Goal: Communication & Community: Answer question/provide support

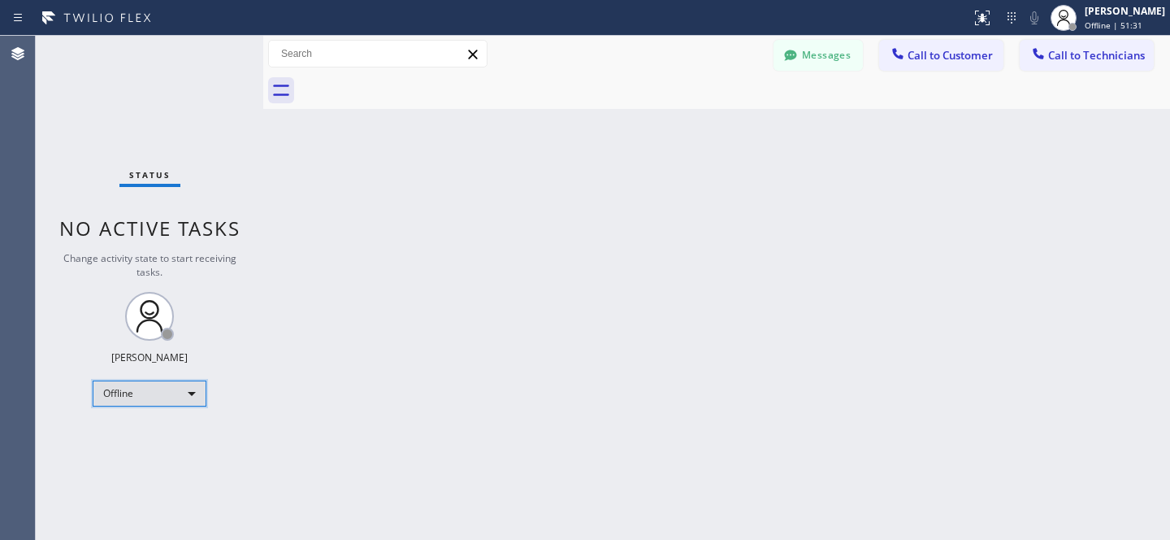
click at [164, 391] on div "Offline" at bounding box center [150, 393] width 114 height 26
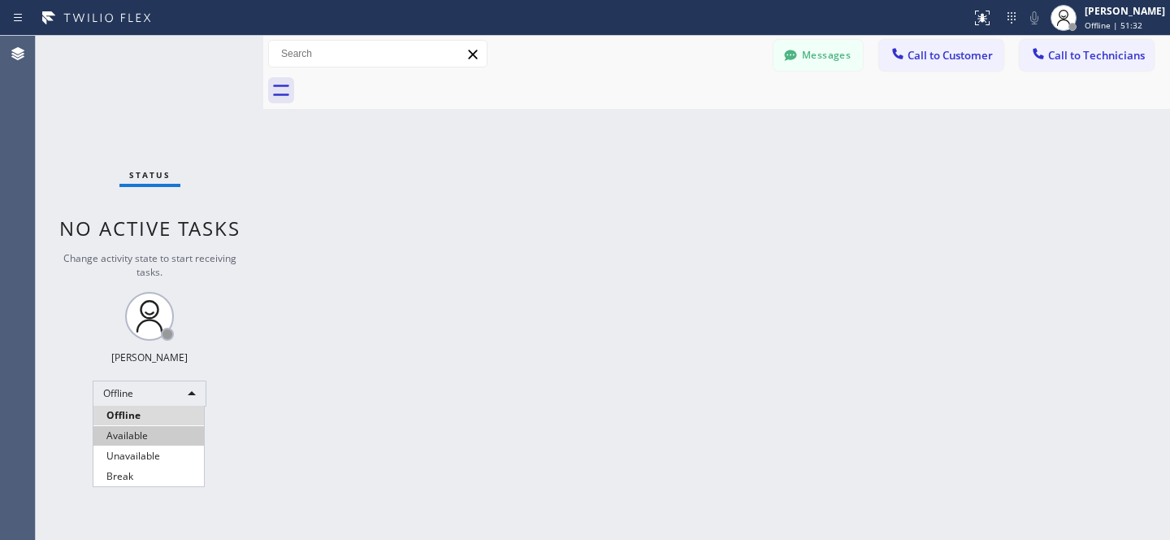
click at [145, 427] on li "Available" at bounding box center [148, 436] width 111 height 20
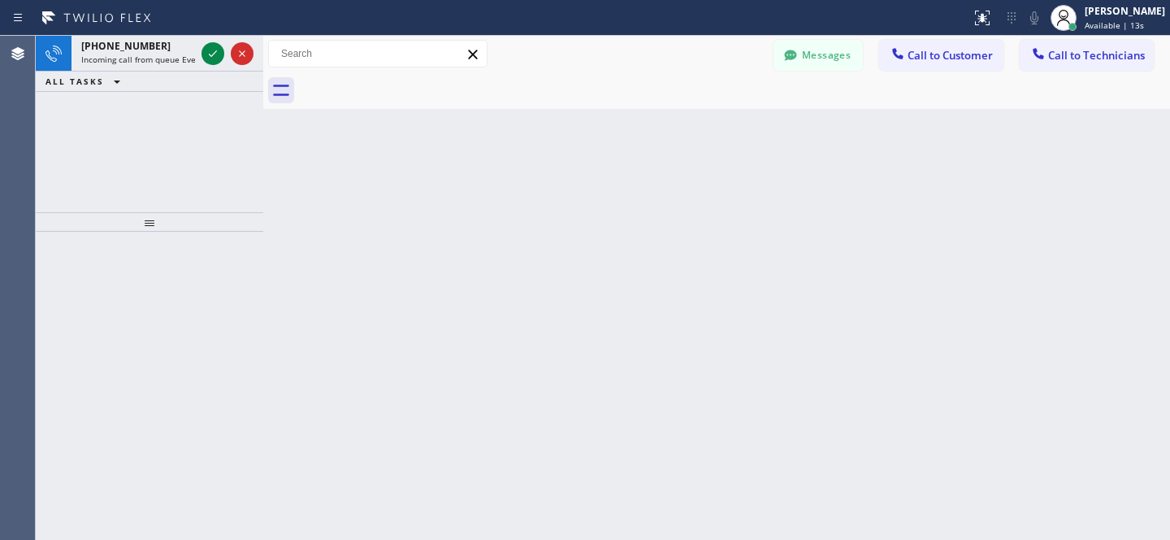
drag, startPoint x: 951, startPoint y: 66, endPoint x: 791, endPoint y: 196, distance: 206.3
click at [951, 66] on button "Call to Customer" at bounding box center [941, 55] width 124 height 31
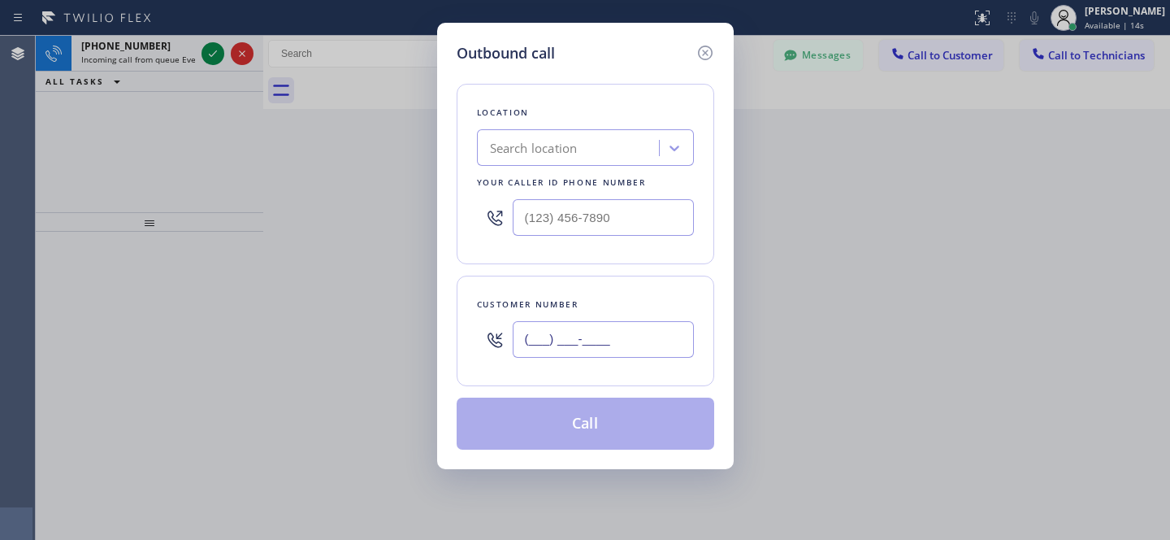
click at [664, 354] on input "(___) ___-____" at bounding box center [603, 339] width 181 height 37
paste input "650) 619-0511"
type input "[PHONE_NUMBER]"
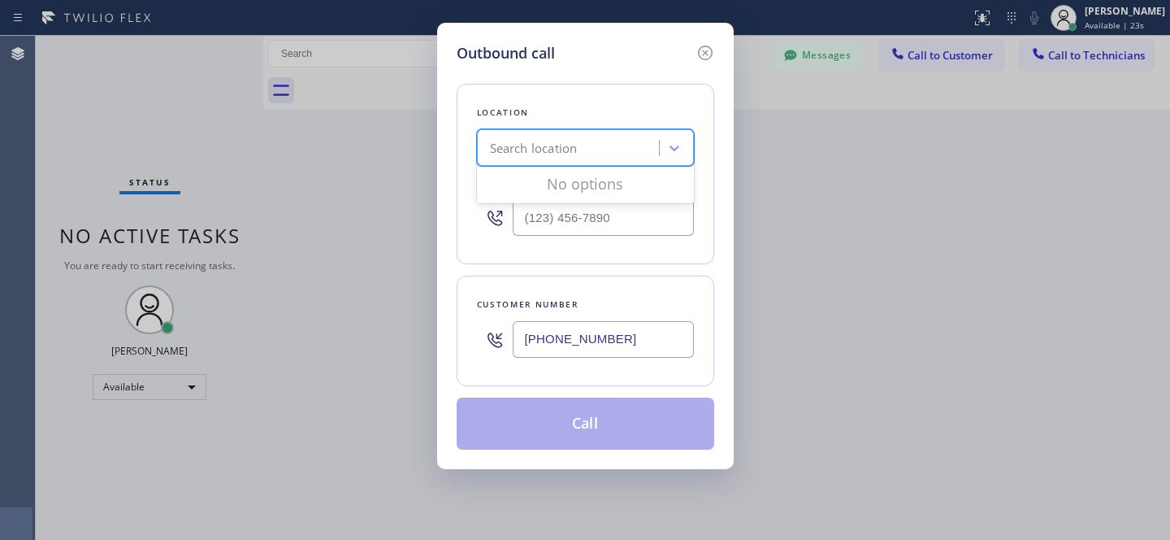
click at [570, 137] on div "Search location" at bounding box center [570, 148] width 177 height 28
paste input "Menlo Park Appliance Co"
type input "Menlo Park Appliance Co"
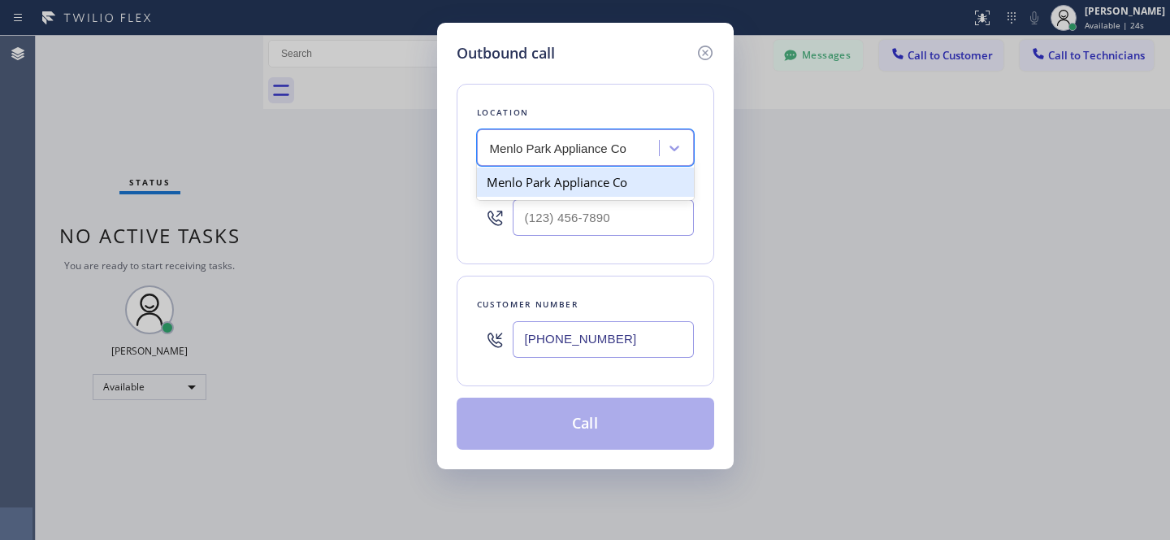
click at [559, 182] on div "Menlo Park Appliance Co" at bounding box center [585, 181] width 217 height 29
type input "[PHONE_NUMBER]"
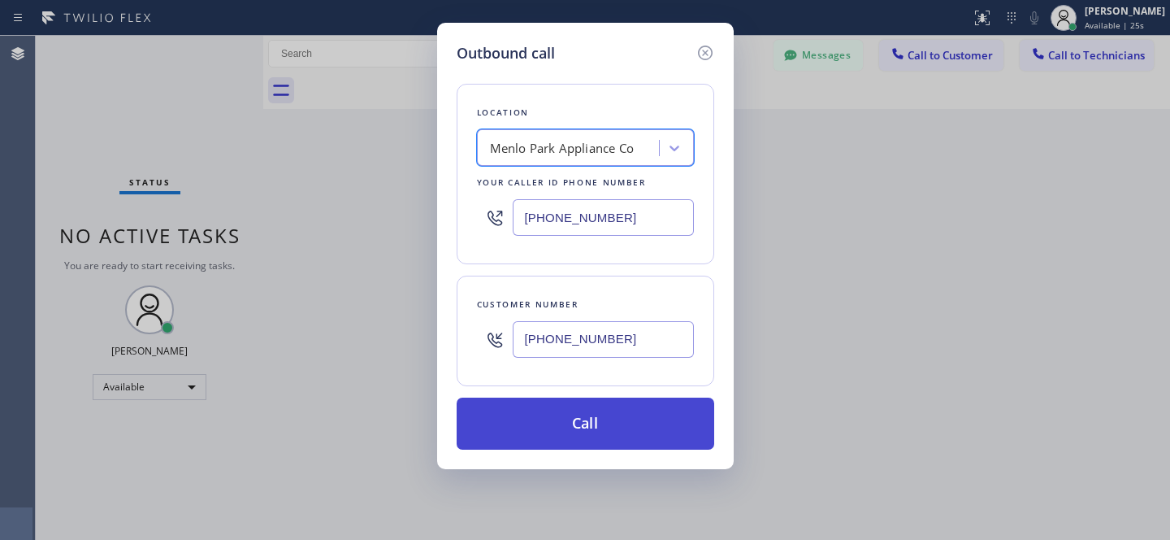
click at [645, 425] on button "Call" at bounding box center [586, 423] width 258 height 52
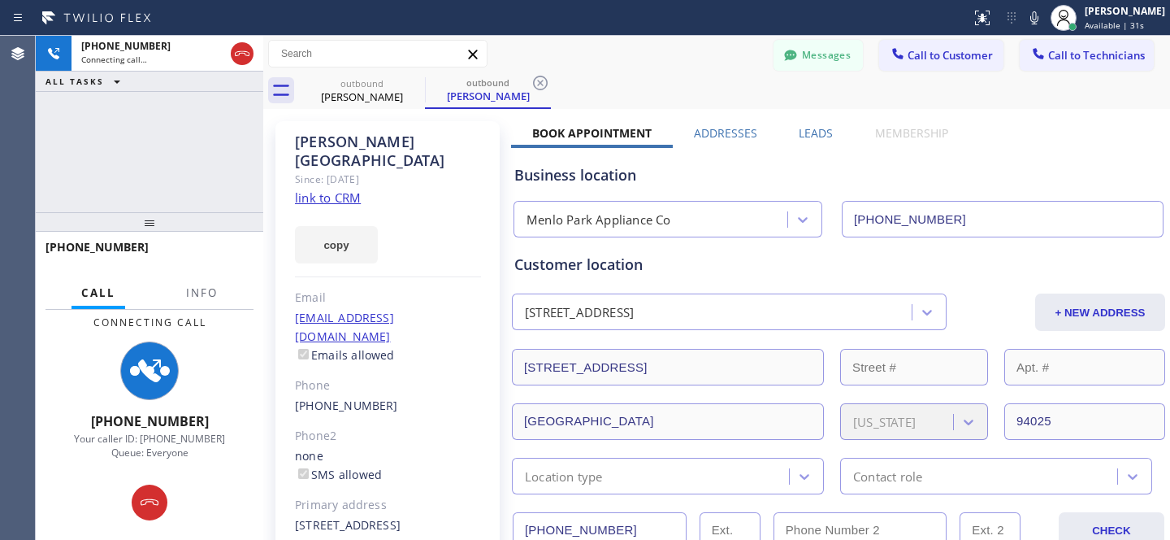
type input "[PHONE_NUMBER]"
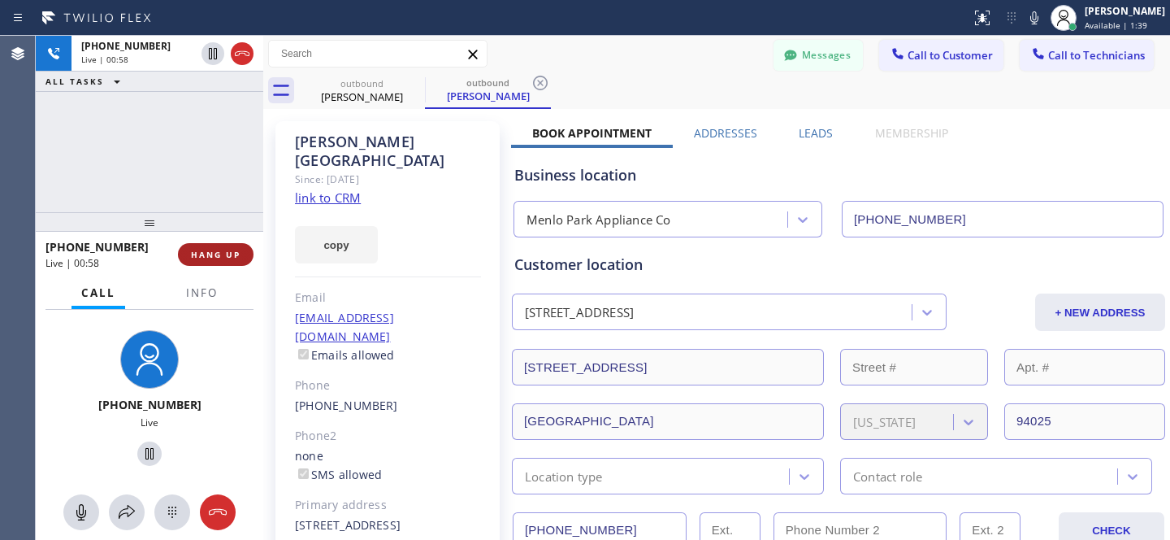
click at [228, 256] on span "HANG UP" at bounding box center [216, 254] width 50 height 11
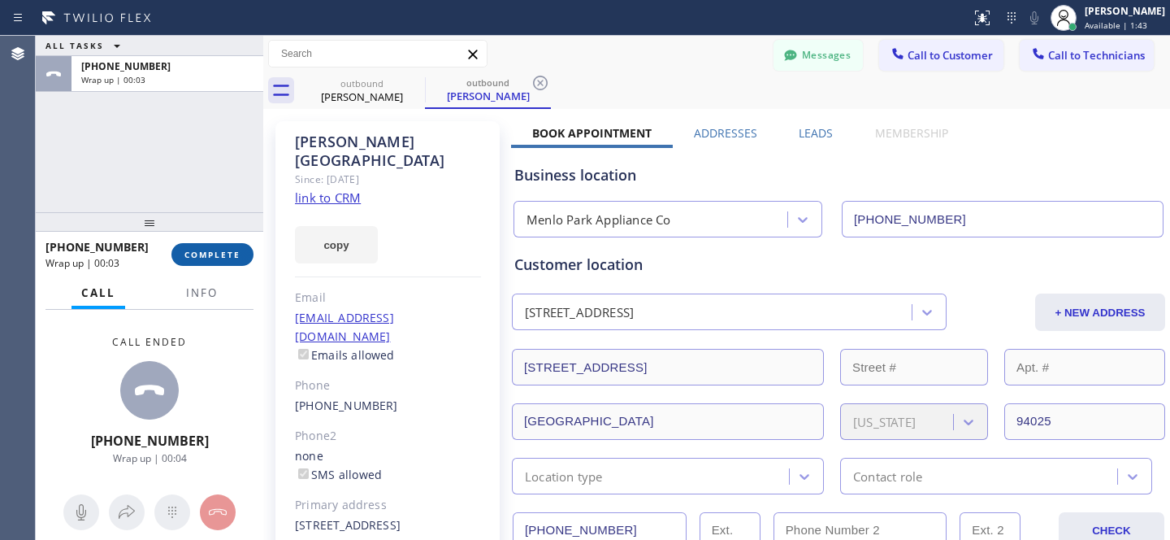
click at [237, 251] on span "COMPLETE" at bounding box center [213, 254] width 56 height 11
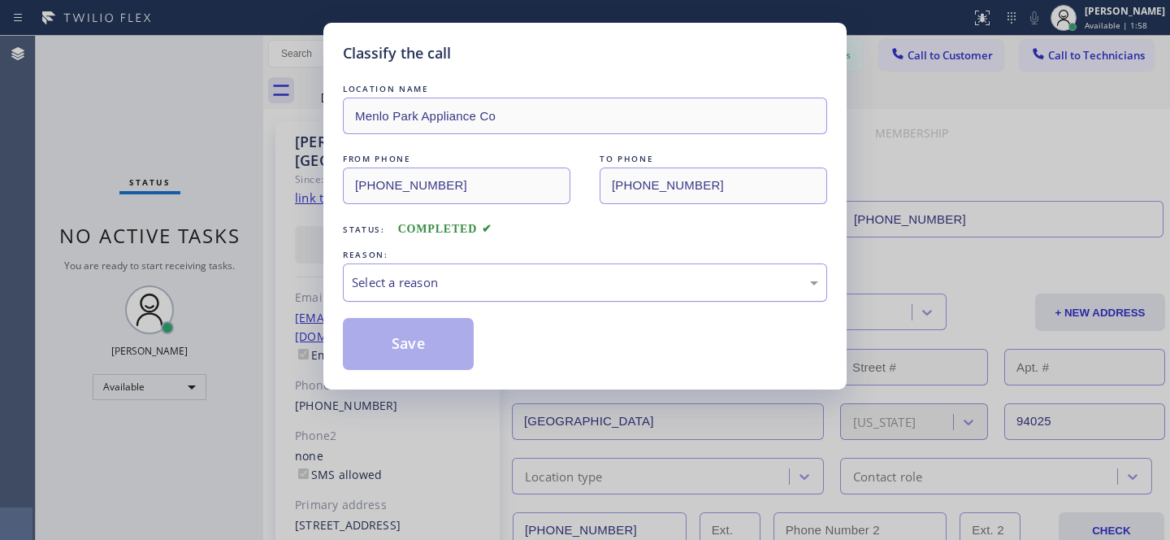
click at [508, 280] on div "Select a reason" at bounding box center [585, 282] width 467 height 19
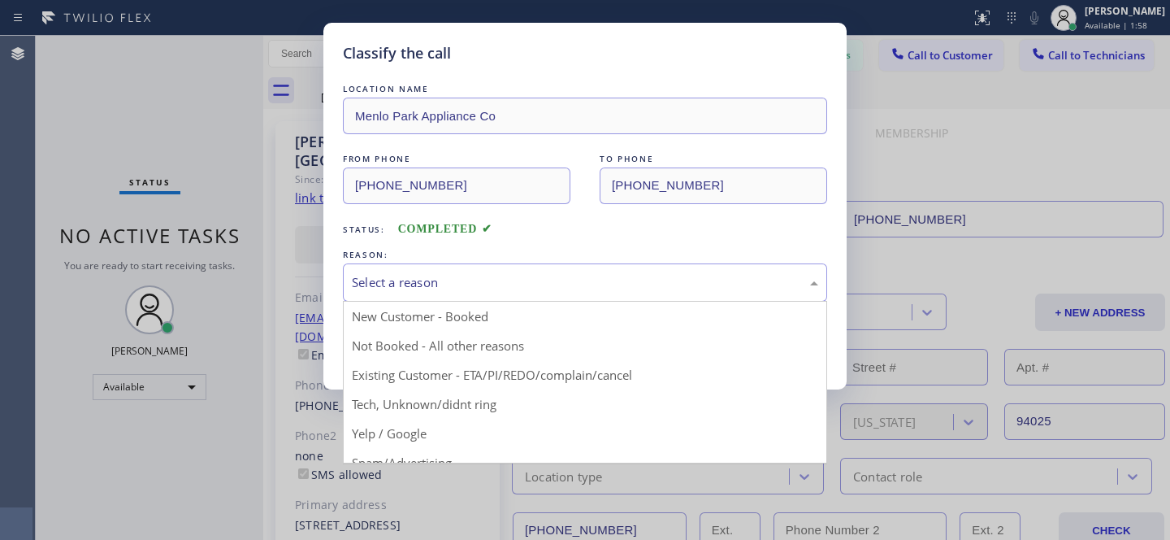
drag, startPoint x: 472, startPoint y: 371, endPoint x: 423, endPoint y: 360, distance: 49.9
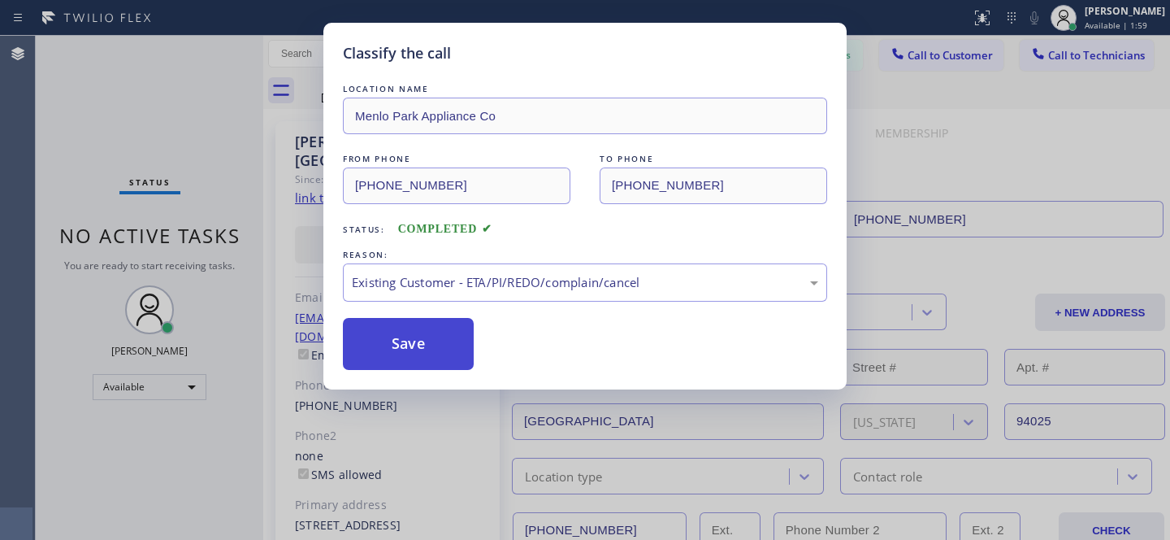
click at [422, 359] on button "Save" at bounding box center [408, 344] width 131 height 52
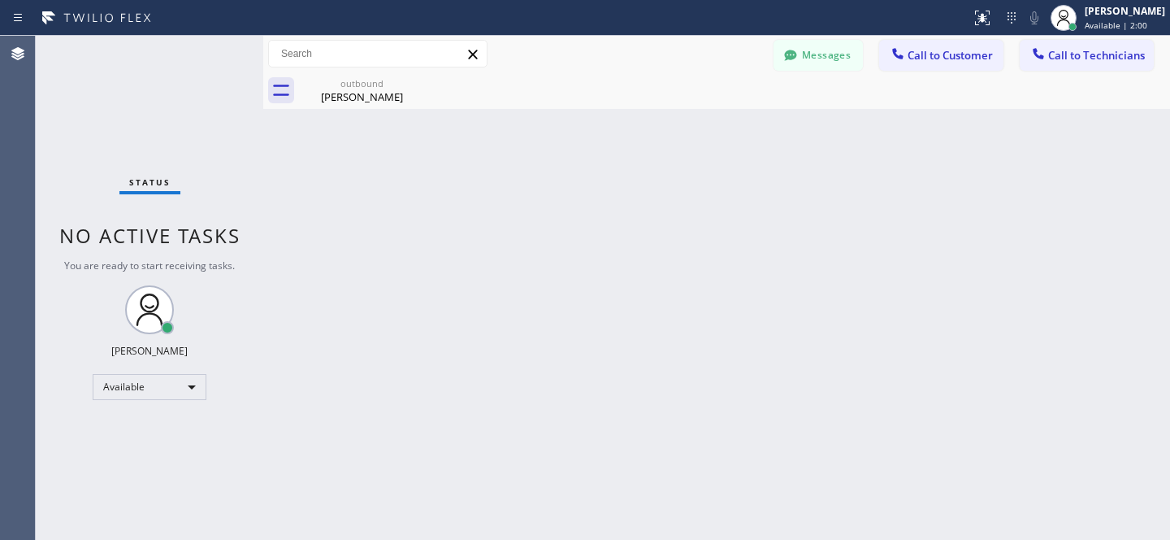
drag, startPoint x: 340, startPoint y: 81, endPoint x: 435, endPoint y: 80, distance: 95.1
click at [344, 82] on div "outbound" at bounding box center [362, 83] width 123 height 12
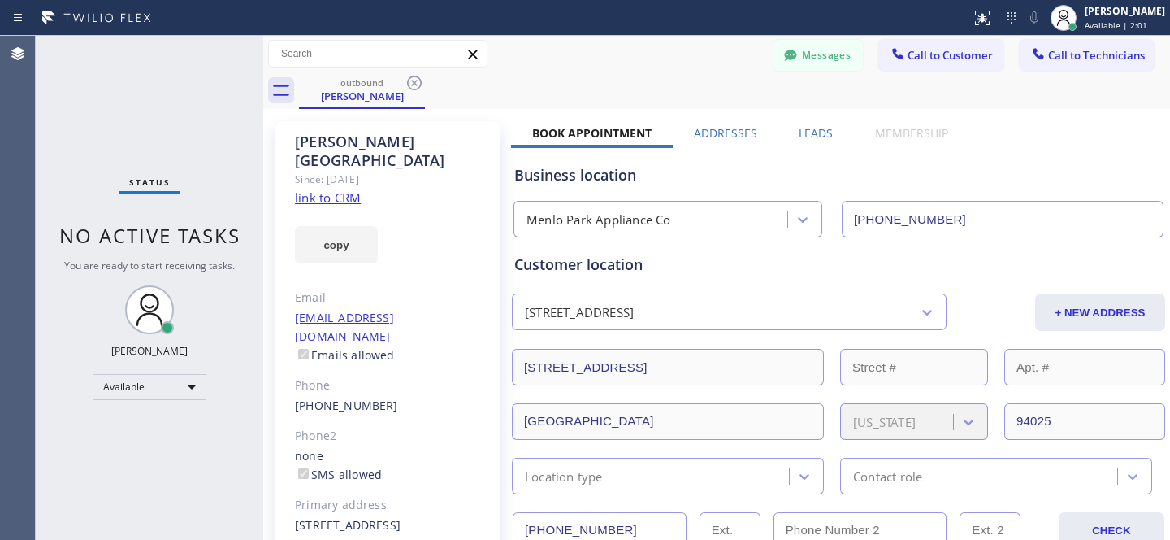
click at [421, 80] on icon at bounding box center [414, 83] width 15 height 15
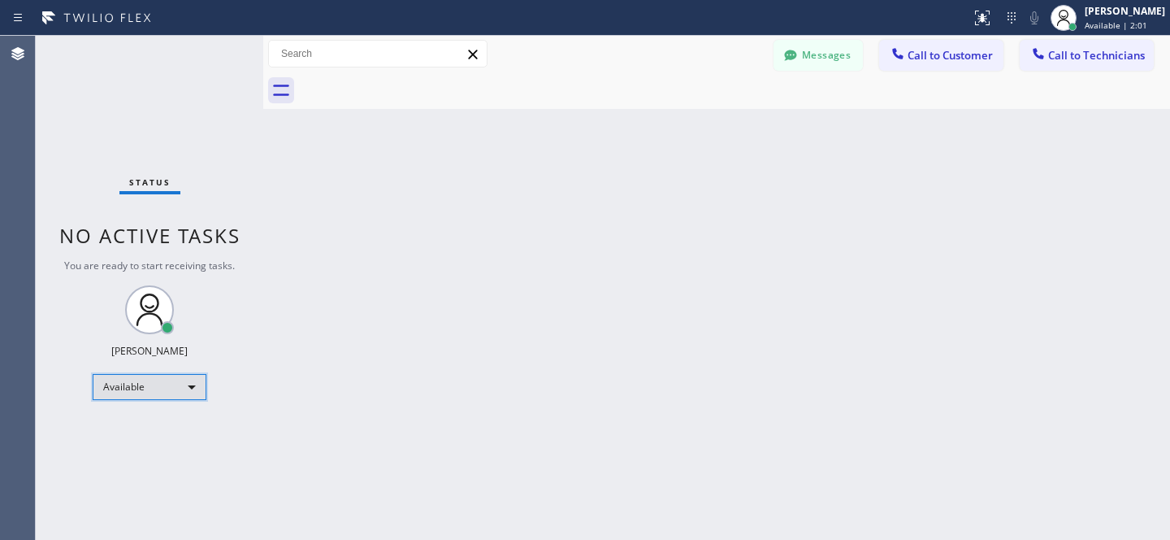
click at [144, 382] on div "Available" at bounding box center [150, 387] width 114 height 26
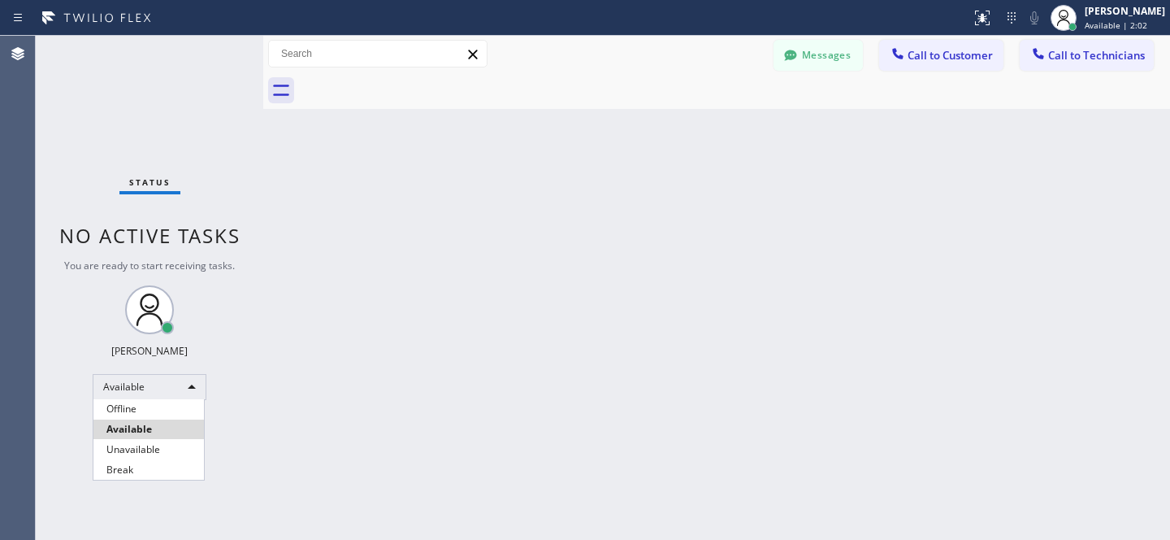
drag, startPoint x: 133, startPoint y: 405, endPoint x: 187, endPoint y: 363, distance: 68.3
click at [133, 404] on li "Offline" at bounding box center [148, 409] width 111 height 20
